Goal: Task Accomplishment & Management: Complete application form

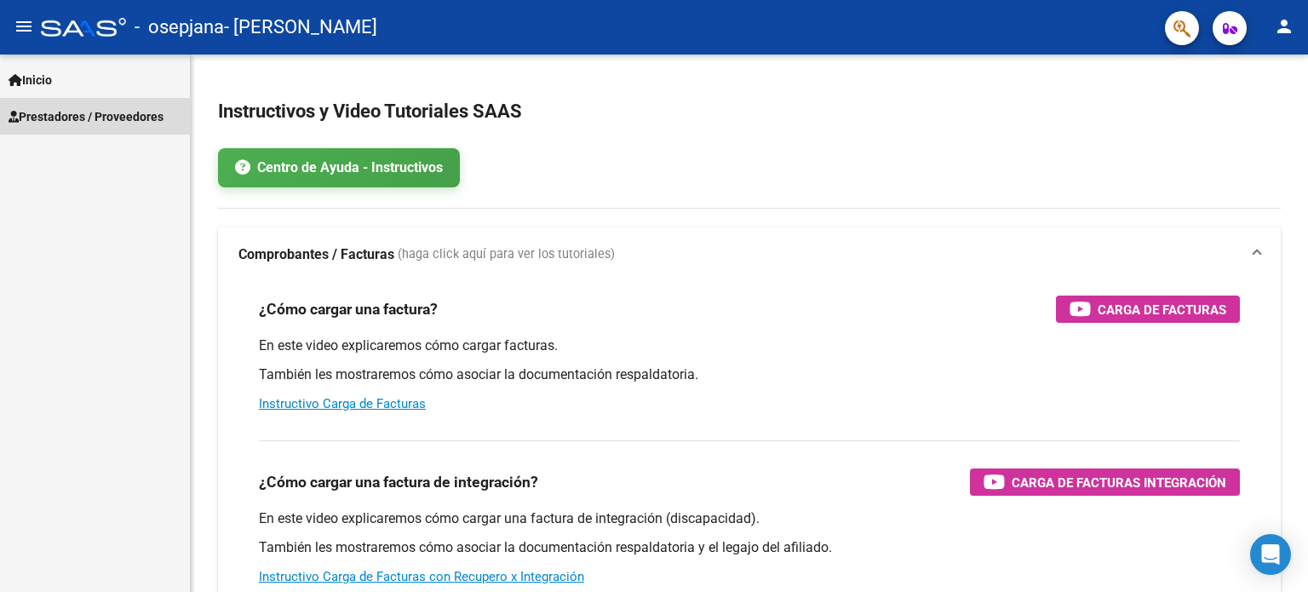
click at [89, 121] on span "Prestadores / Proveedores" at bounding box center [86, 116] width 155 height 19
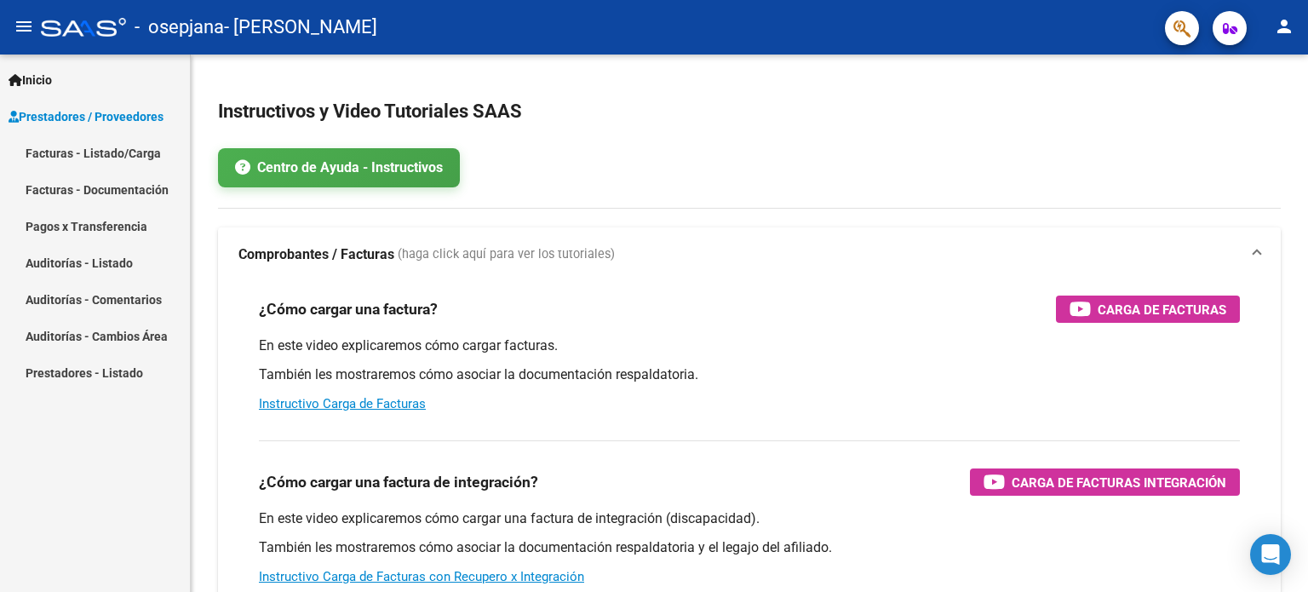
click at [93, 157] on link "Facturas - Listado/Carga" at bounding box center [95, 153] width 190 height 37
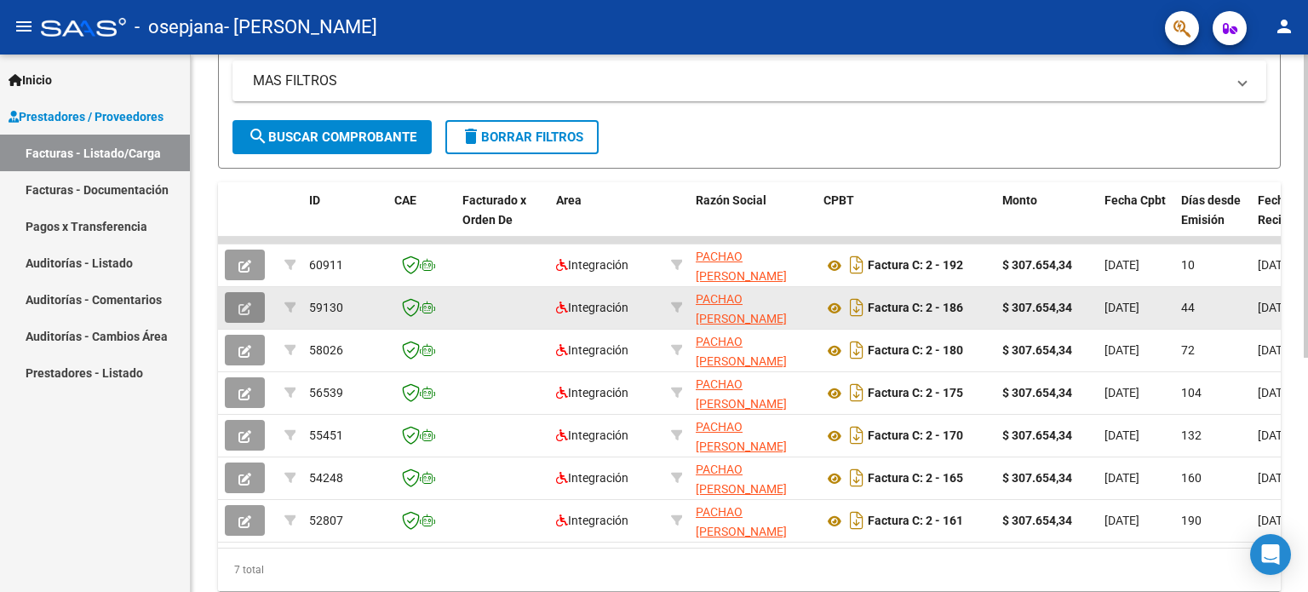
click at [246, 302] on icon "button" at bounding box center [244, 308] width 13 height 13
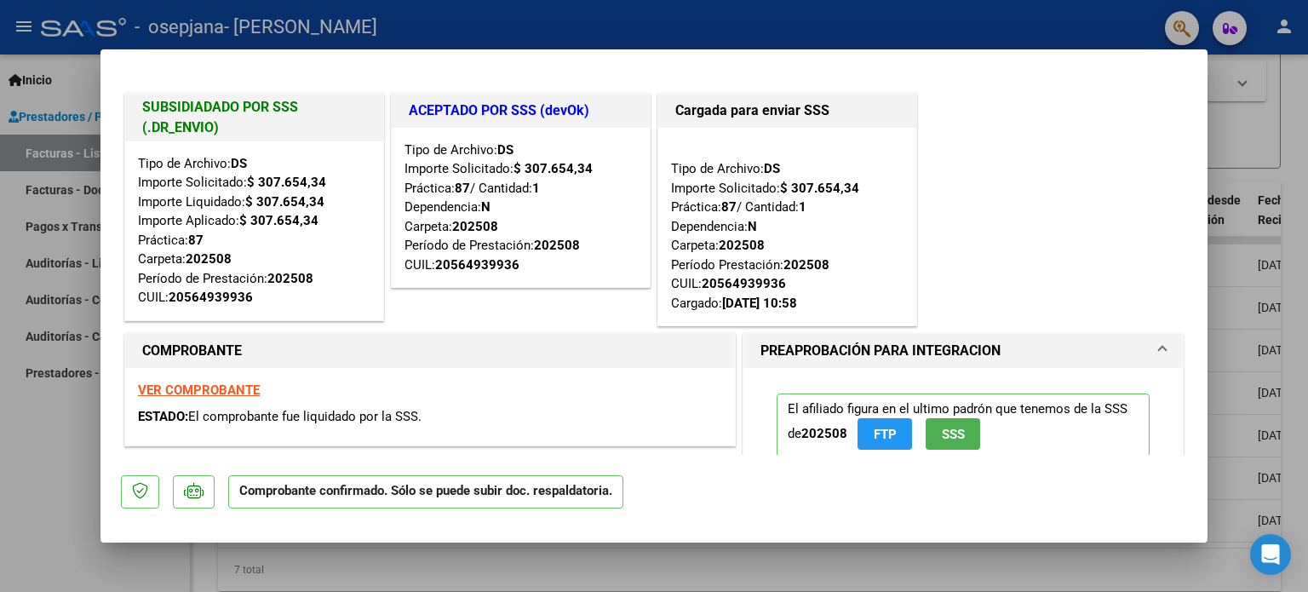
click at [1254, 134] on div at bounding box center [654, 296] width 1308 height 592
type input "$ 0,00"
